Goal: Go to known website: Access a specific website the user already knows

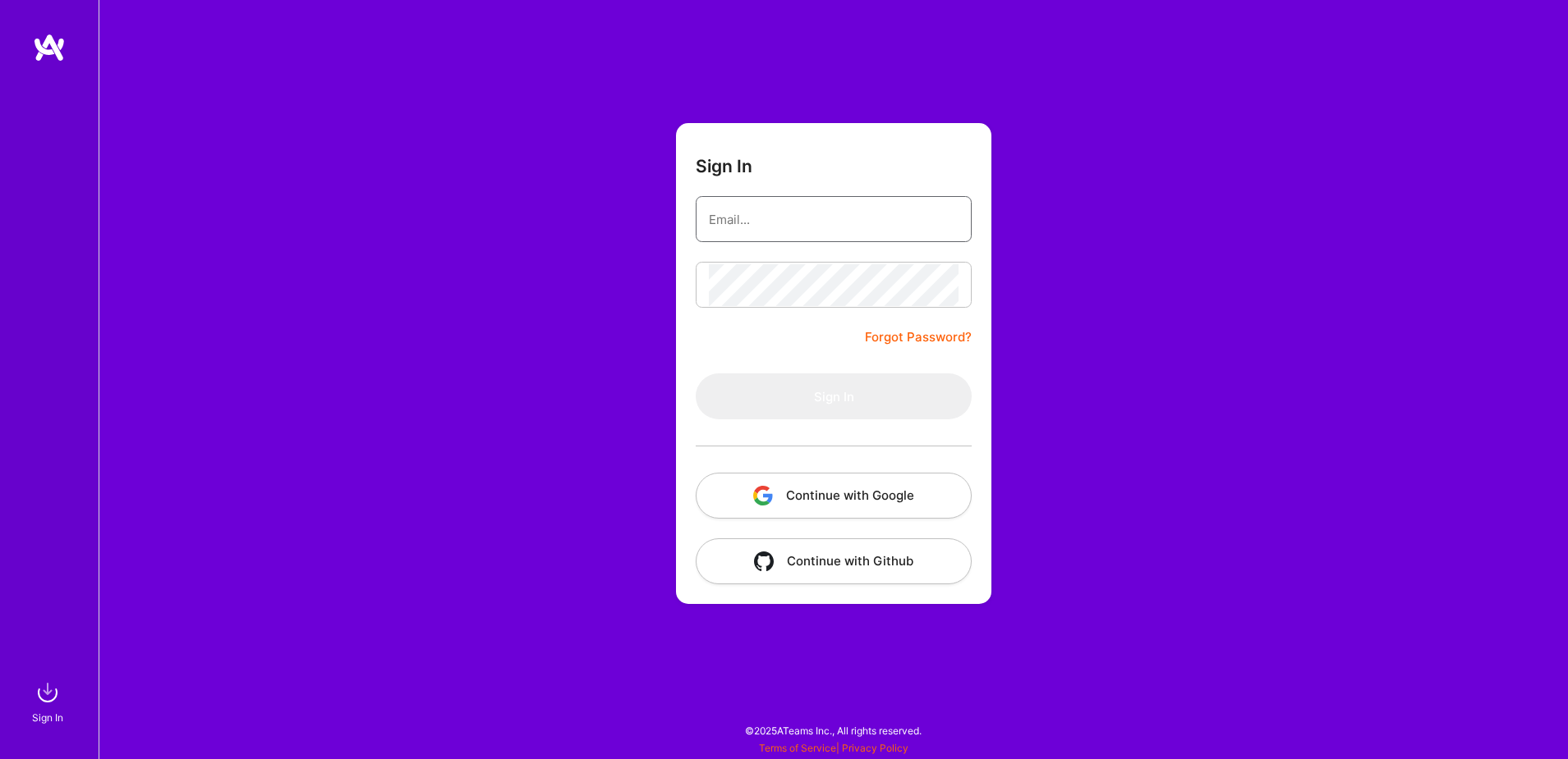
type input "[EMAIL_ADDRESS][DOMAIN_NAME]"
click at [827, 498] on button "Continue with Google" at bounding box center [833, 495] width 276 height 46
